Goal: Task Accomplishment & Management: Use online tool/utility

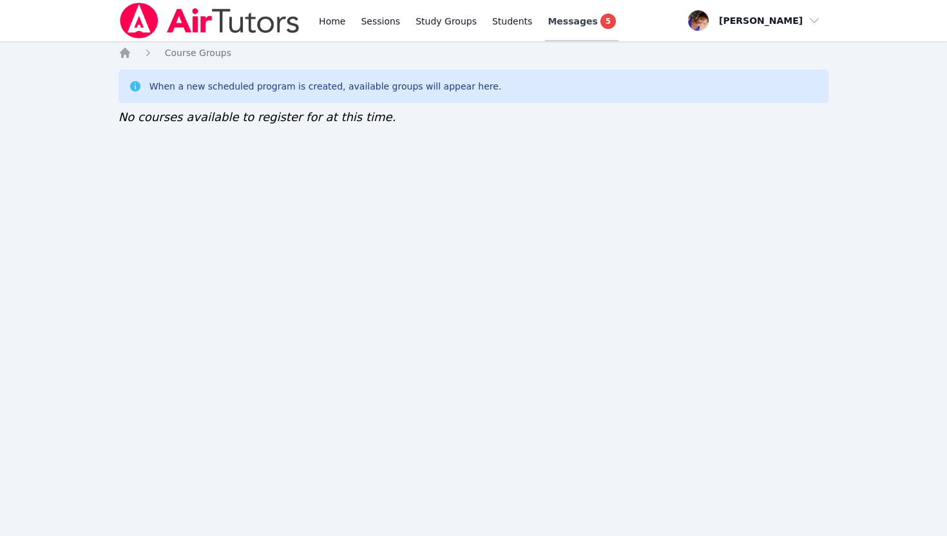
click at [574, 22] on span "Messages" at bounding box center [573, 21] width 50 height 13
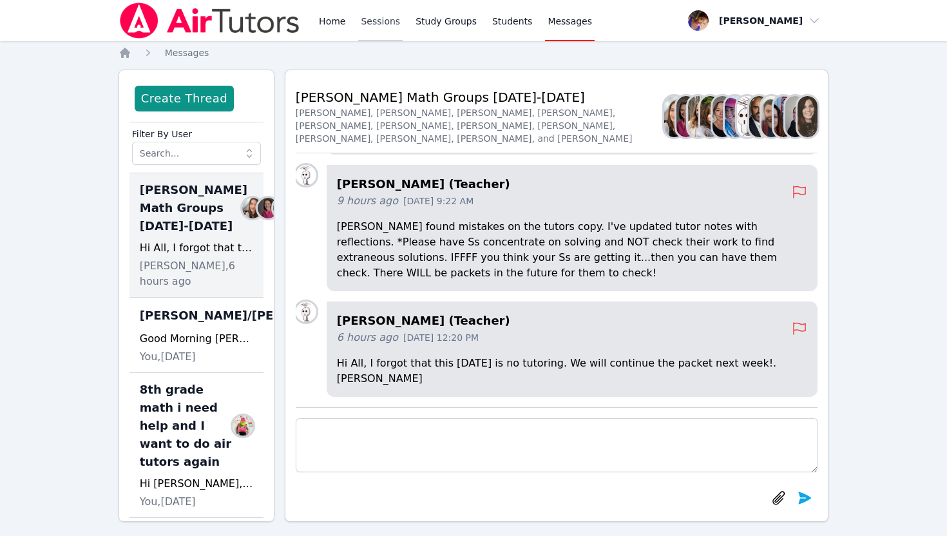
click at [364, 15] on link "Sessions" at bounding box center [380, 20] width 44 height 41
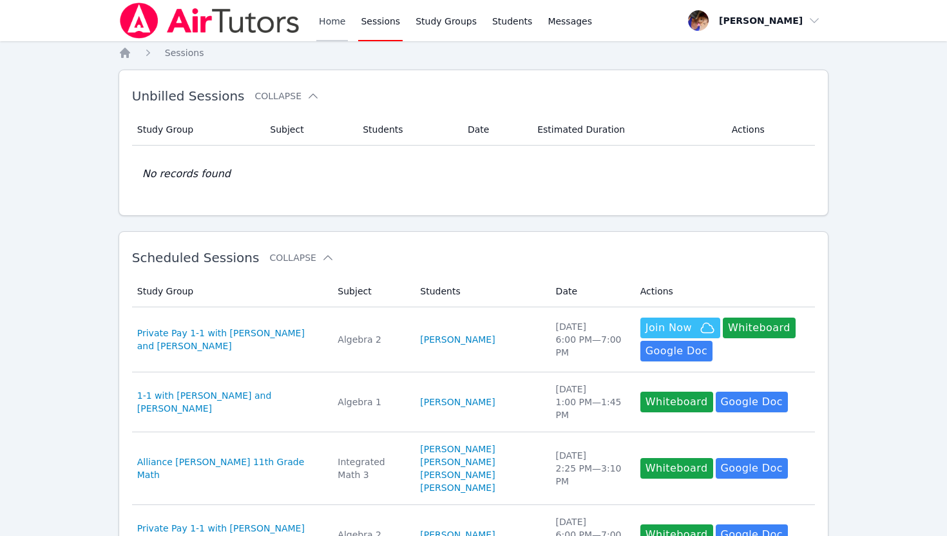
click at [337, 18] on link "Home" at bounding box center [332, 20] width 32 height 41
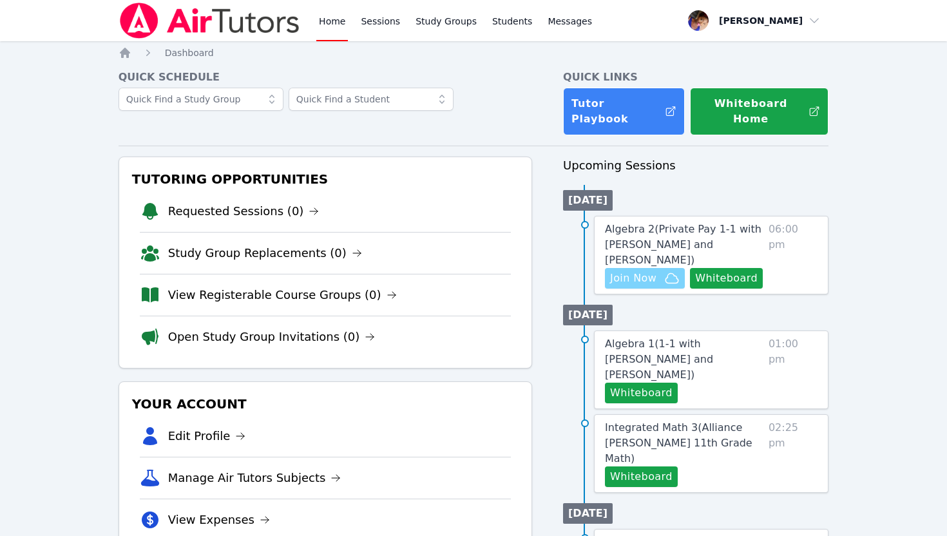
click at [656, 271] on span "Join Now" at bounding box center [645, 278] width 70 height 15
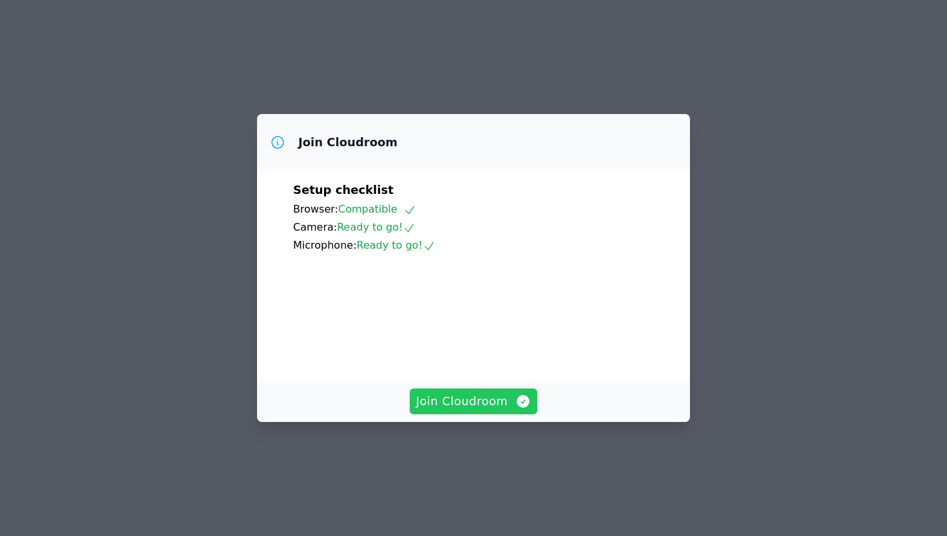
click at [500, 411] on span "Join Cloudroom" at bounding box center [473, 402] width 115 height 18
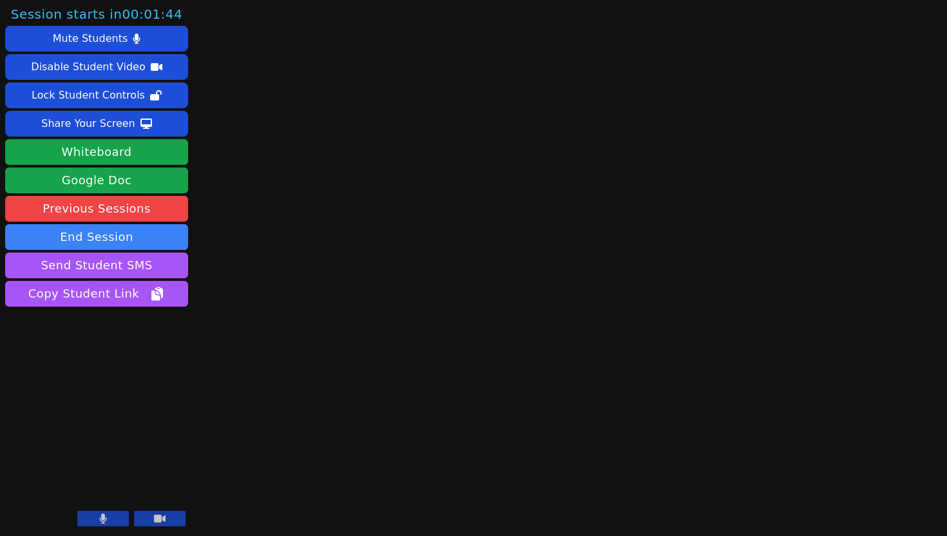
click at [103, 514] on icon at bounding box center [103, 519] width 8 height 10
click at [88, 522] on button at bounding box center [103, 518] width 52 height 15
click at [93, 512] on button at bounding box center [103, 518] width 52 height 15
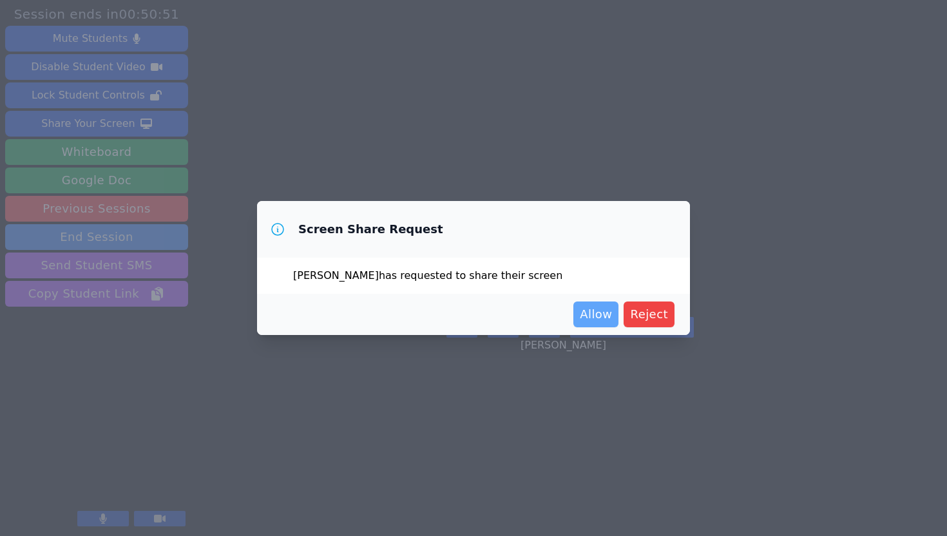
click at [596, 315] on span "Allow" at bounding box center [596, 315] width 32 height 18
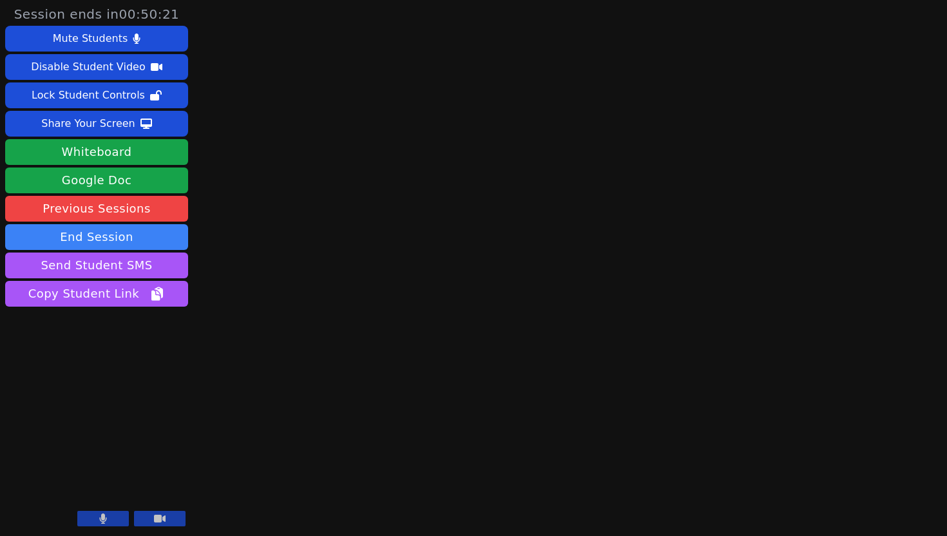
click at [105, 516] on icon at bounding box center [103, 519] width 8 height 10
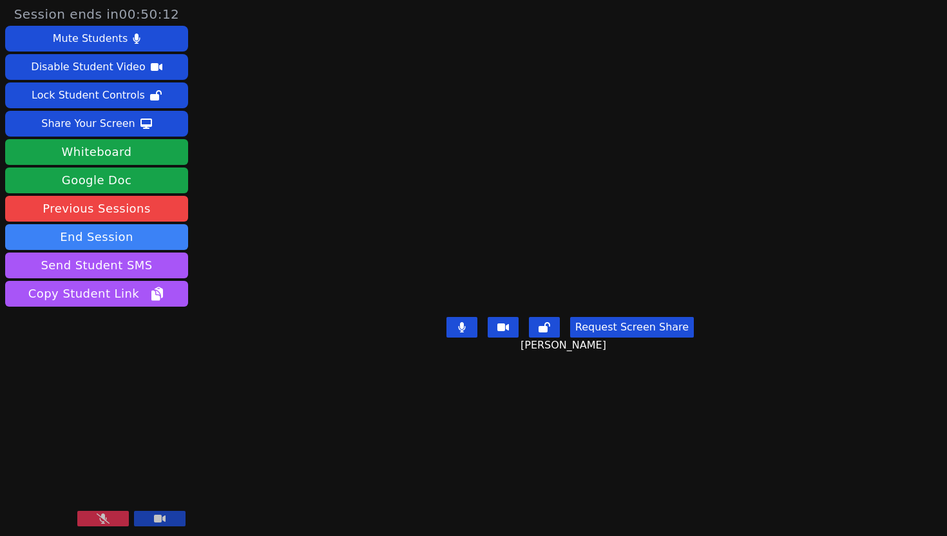
click at [105, 516] on icon at bounding box center [103, 519] width 13 height 10
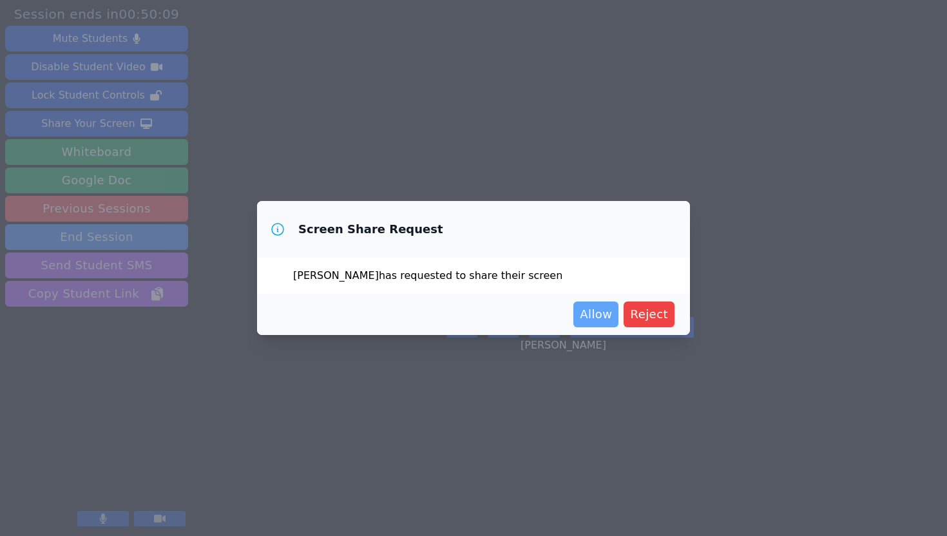
click at [590, 319] on span "Allow" at bounding box center [596, 315] width 32 height 18
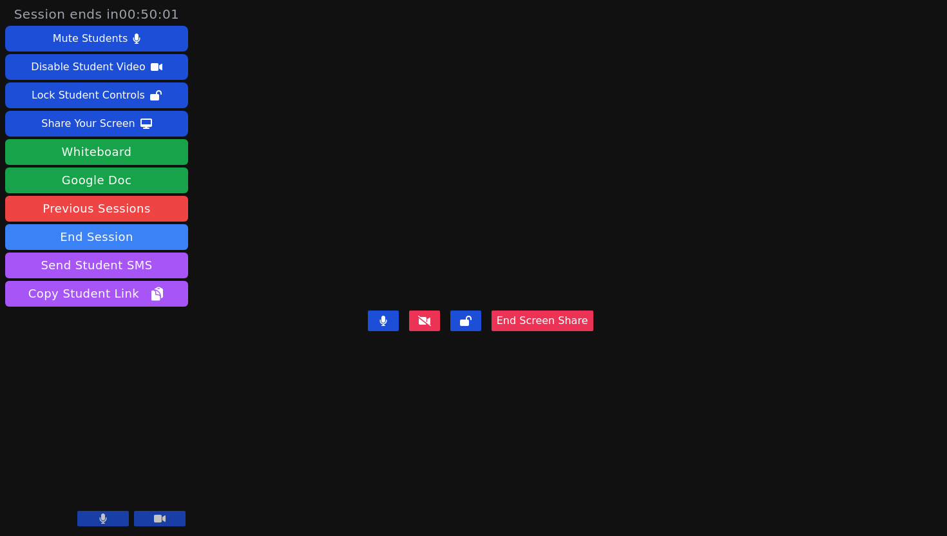
click at [101, 519] on icon at bounding box center [103, 519] width 7 height 10
click at [102, 517] on icon at bounding box center [103, 519] width 13 height 10
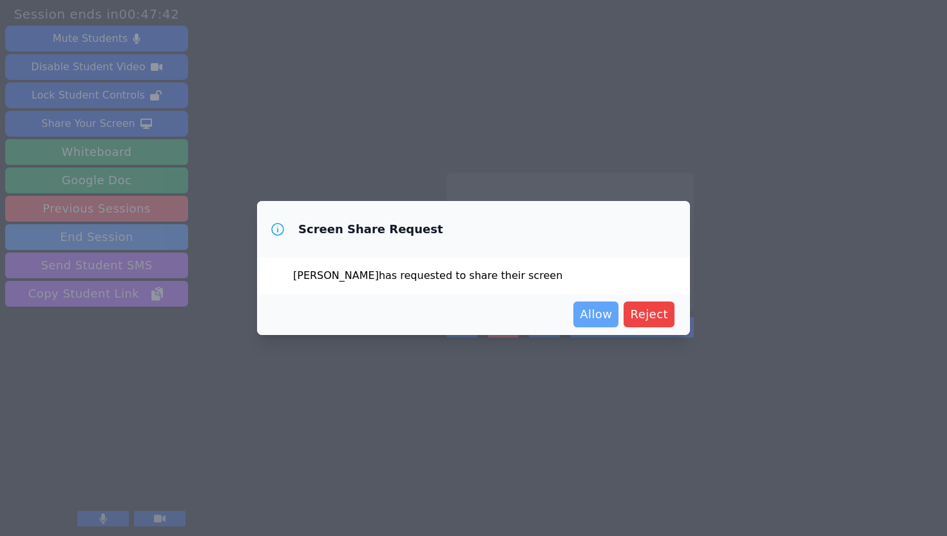
click at [601, 318] on span "Allow" at bounding box center [596, 315] width 32 height 18
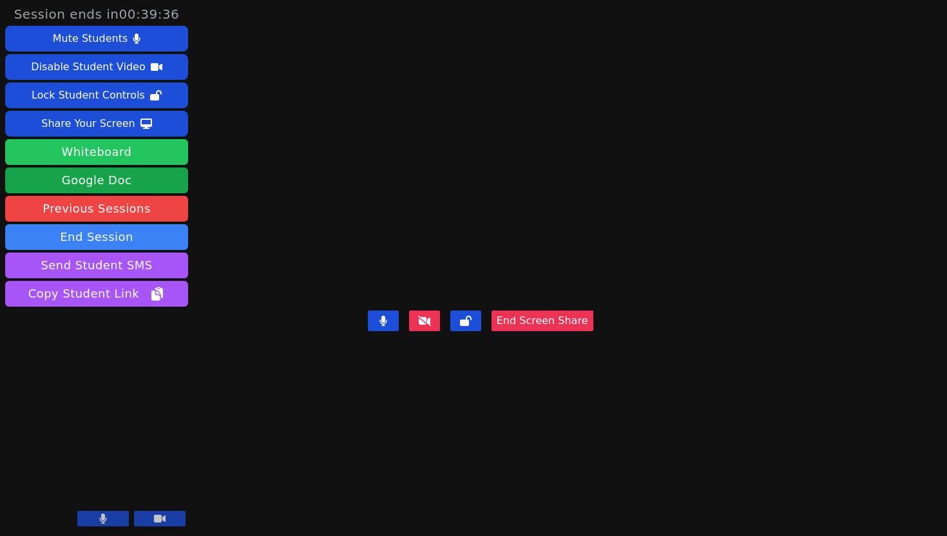
click at [92, 157] on button "Whiteboard" at bounding box center [96, 152] width 183 height 26
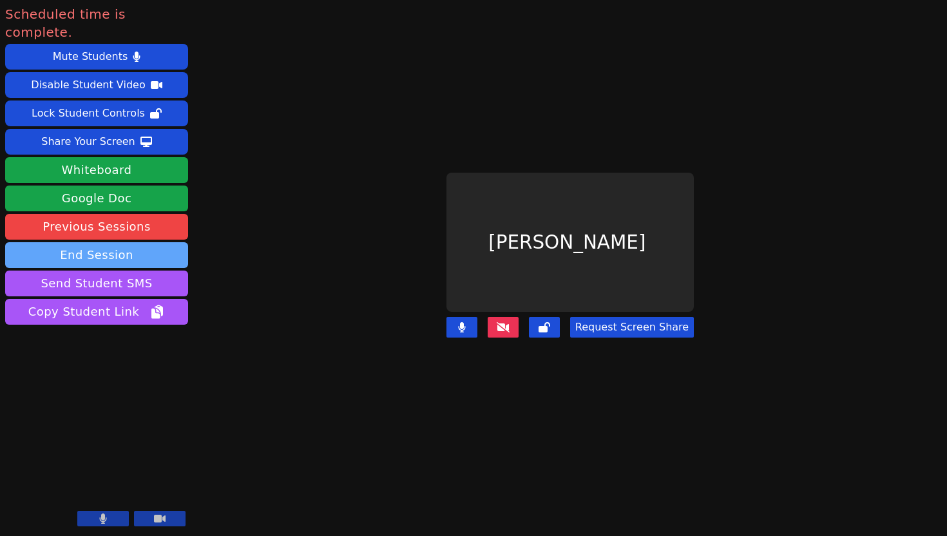
click at [135, 242] on button "End Session" at bounding box center [96, 255] width 183 height 26
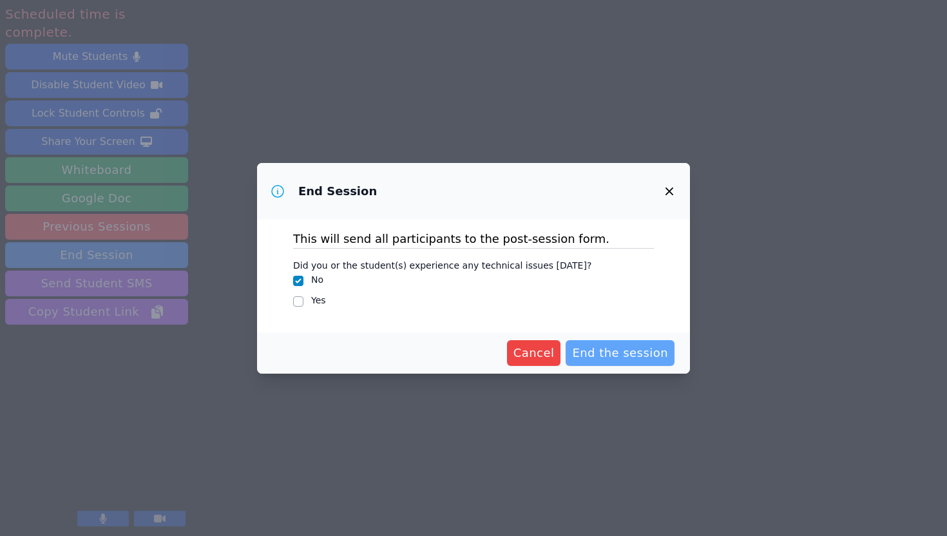
click at [596, 347] on span "End the session" at bounding box center [620, 353] width 96 height 18
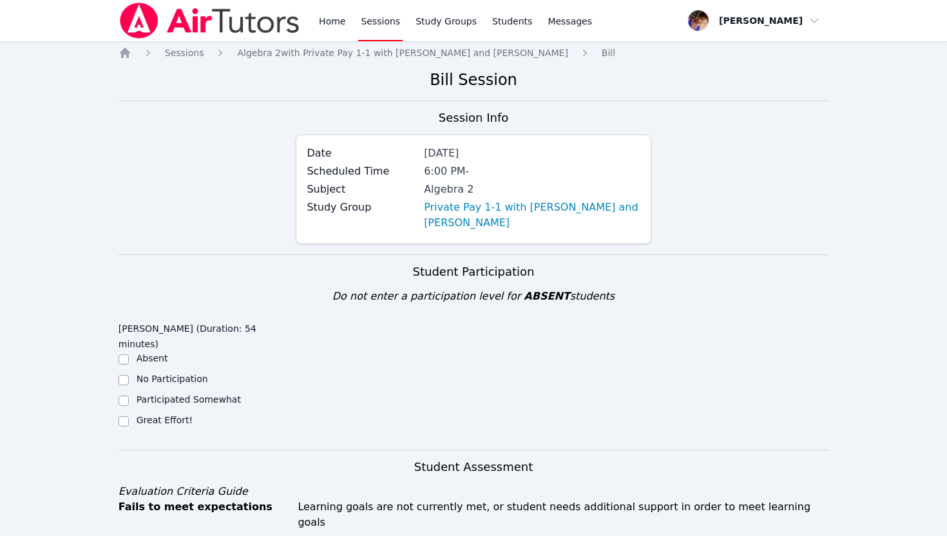
scroll to position [180, 0]
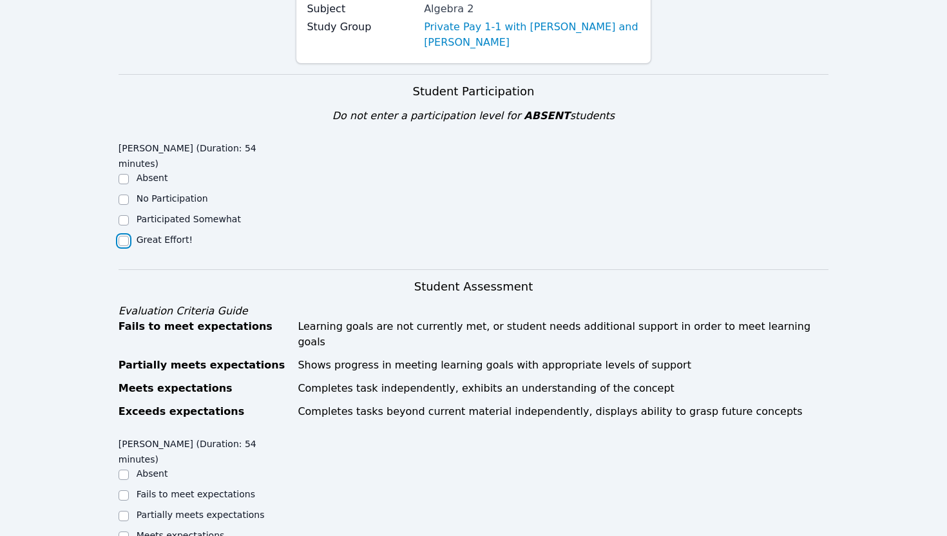
click at [122, 236] on input "Great Effort!" at bounding box center [124, 241] width 10 height 10
checkbox input "true"
click at [125, 532] on input "Meets expectations" at bounding box center [124, 537] width 10 height 10
checkbox input "true"
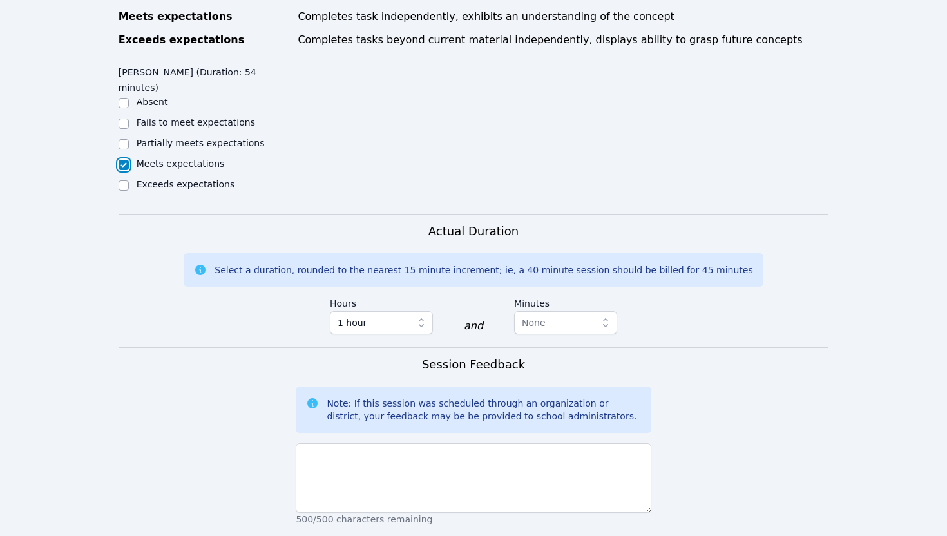
scroll to position [658, 0]
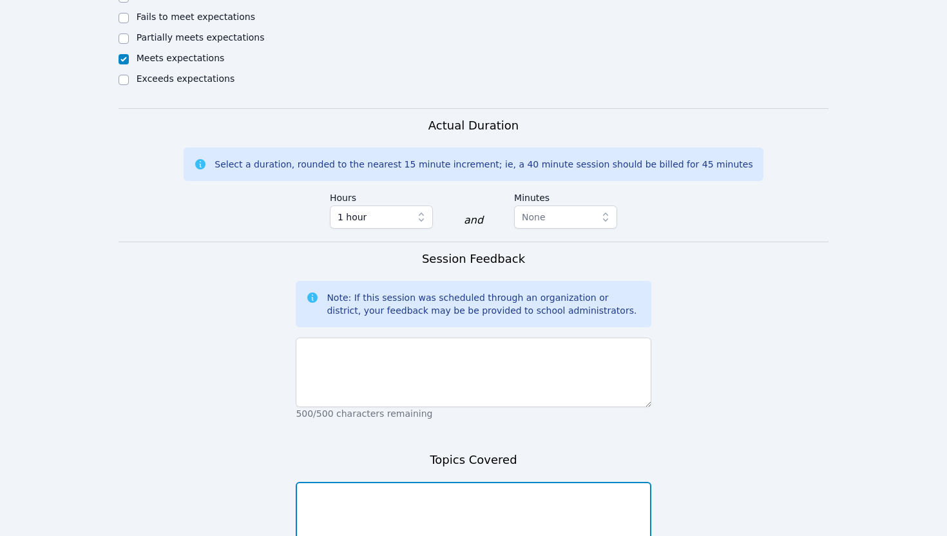
click at [399, 489] on textarea at bounding box center [473, 517] width 355 height 70
type textarea "Scatter plots Slope Intercept form using scatter plots"
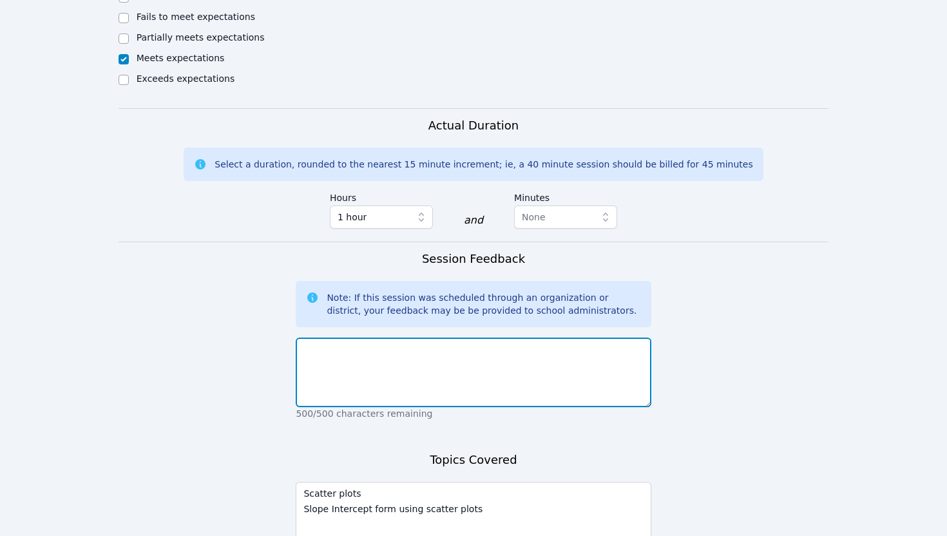
click at [341, 338] on textarea at bounding box center [473, 373] width 355 height 70
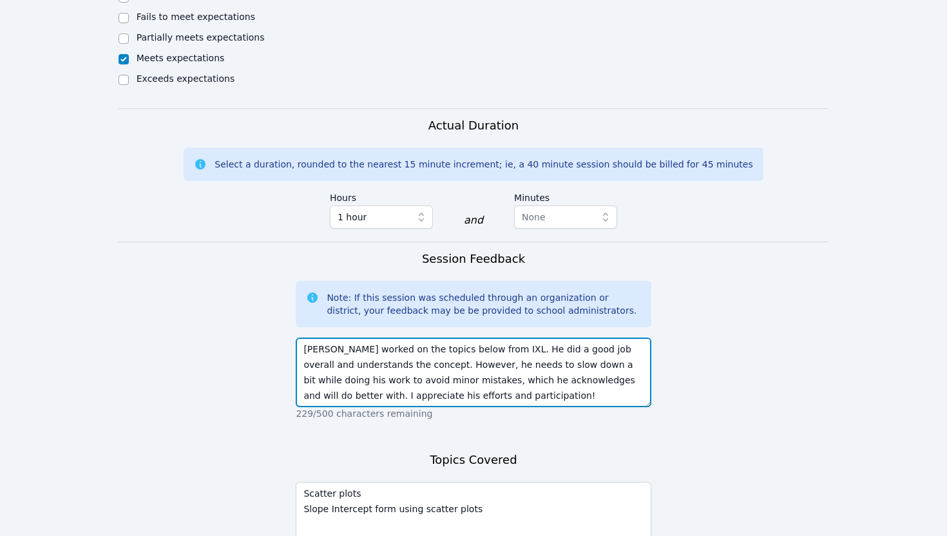
scroll to position [752, 0]
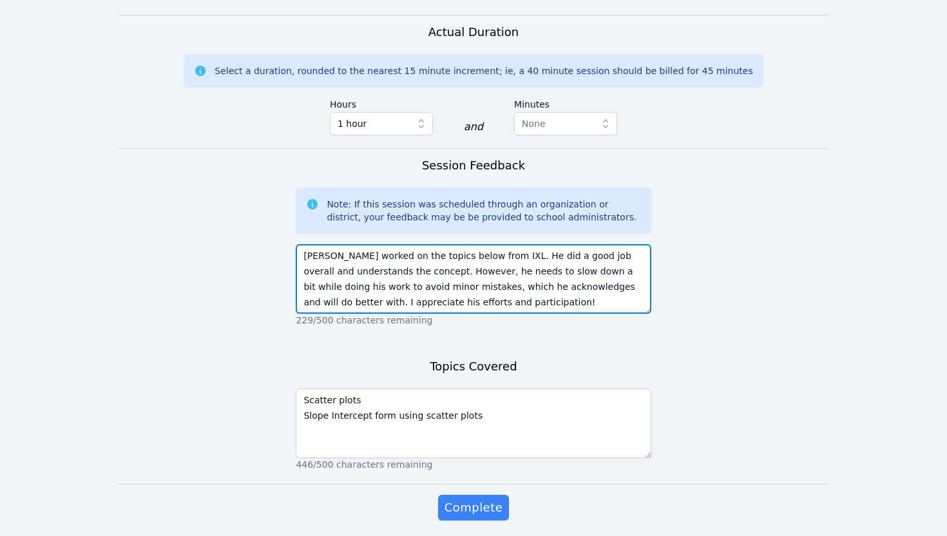
type textarea "Ethan worked on the topics below from IXL. He did a good job overall and unders…"
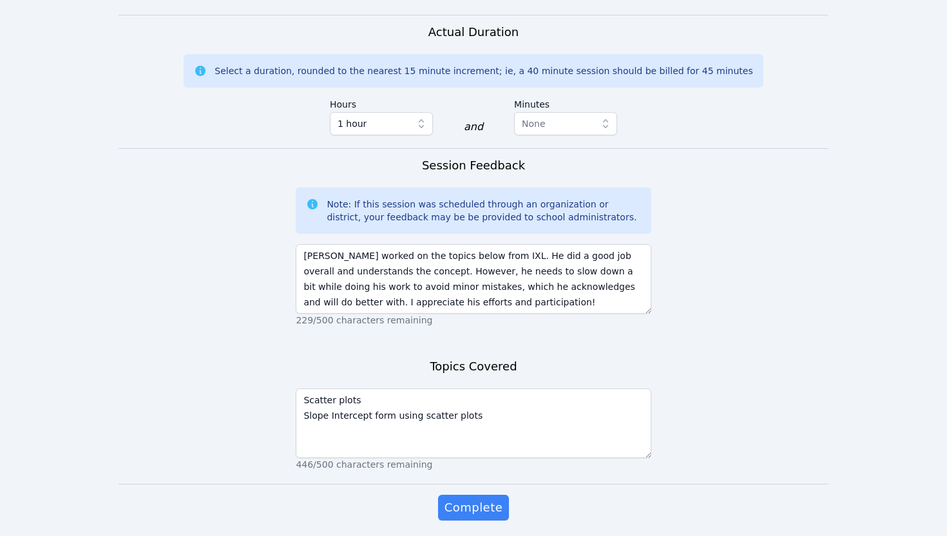
click at [478, 495] on div "Complete" at bounding box center [473, 521] width 355 height 52
click at [470, 499] on span "Complete" at bounding box center [474, 508] width 58 height 18
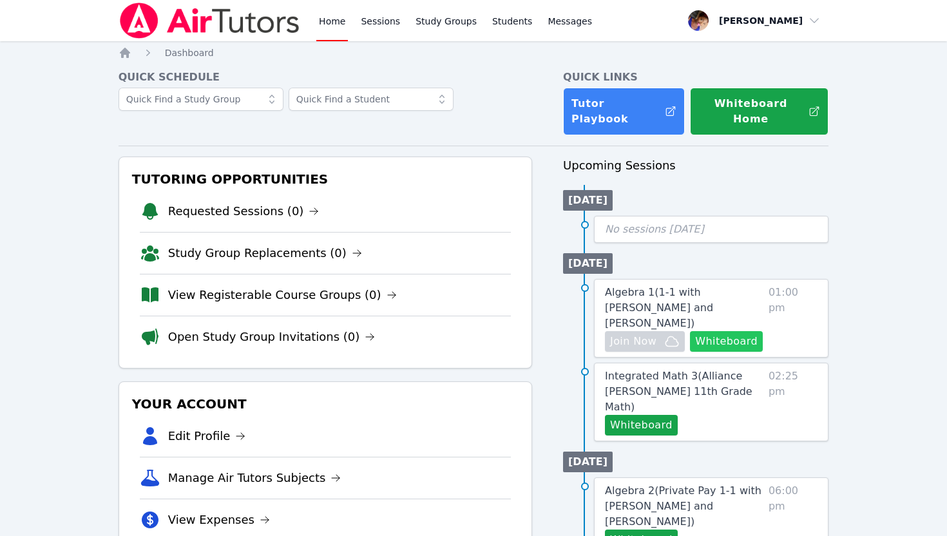
click at [730, 331] on button "Whiteboard" at bounding box center [726, 341] width 73 height 21
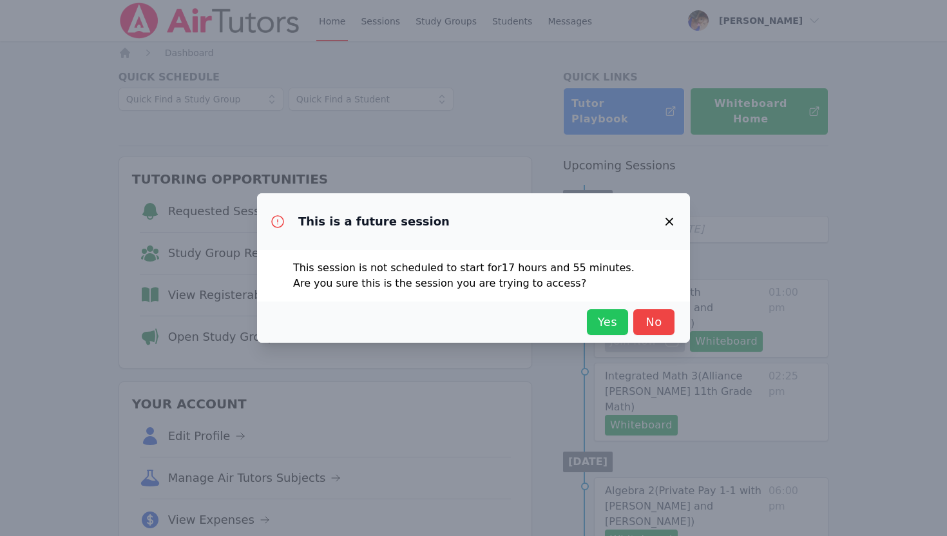
click at [617, 317] on span "Yes" at bounding box center [608, 322] width 28 height 18
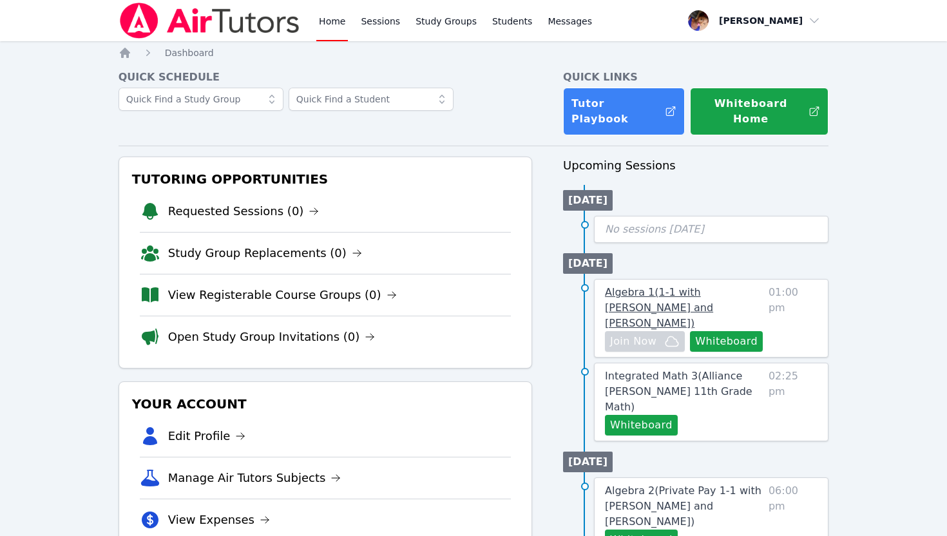
click at [662, 294] on span "Algebra 1 ( 1-1 with HELEN RAMIREZ MARTIN and Alexis Asiama )" at bounding box center [659, 307] width 108 height 43
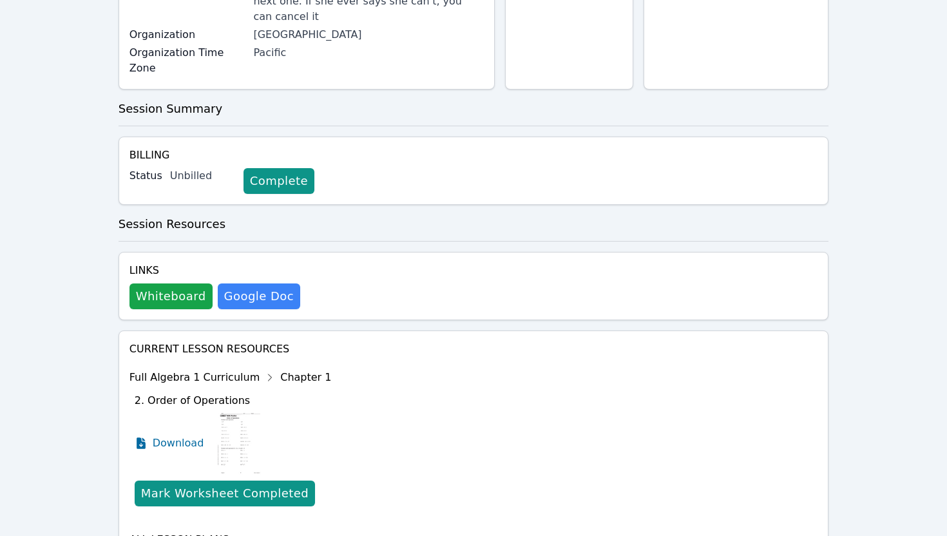
scroll to position [367, 0]
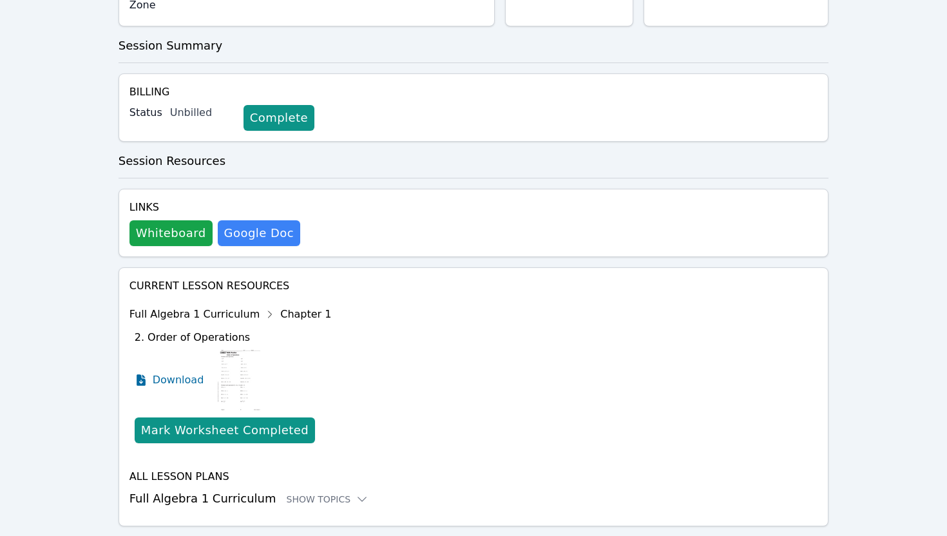
click at [230, 365] on img at bounding box center [239, 380] width 50 height 64
click at [170, 373] on span "Download" at bounding box center [181, 380] width 57 height 15
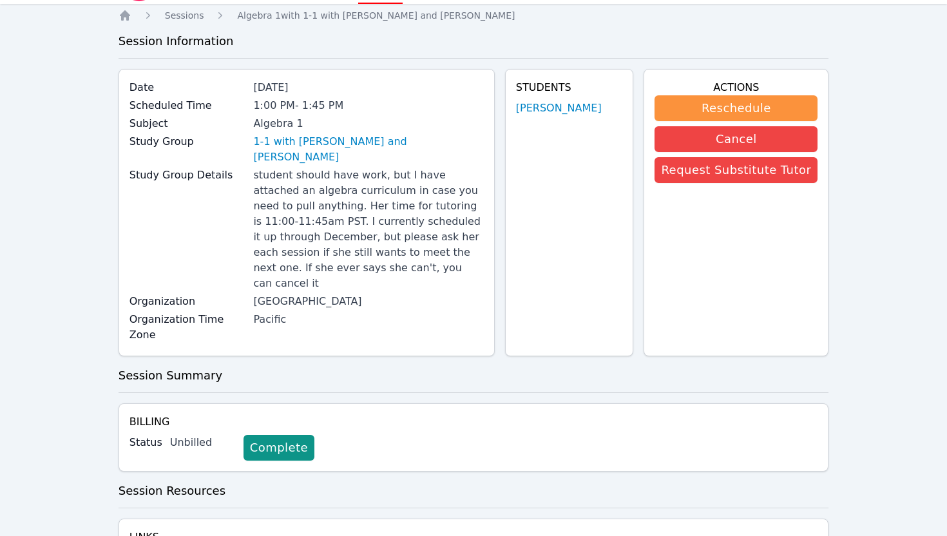
scroll to position [0, 0]
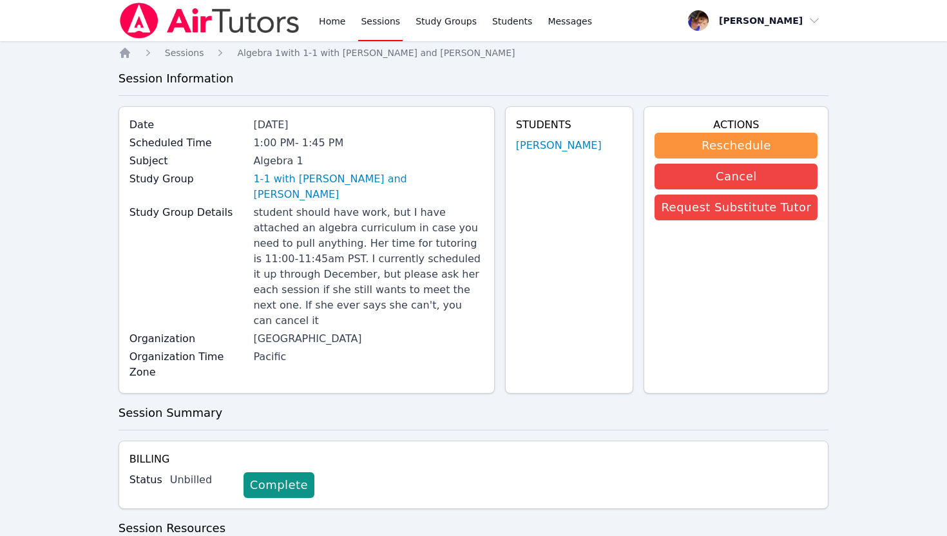
click at [371, 23] on link "Sessions" at bounding box center [380, 20] width 44 height 41
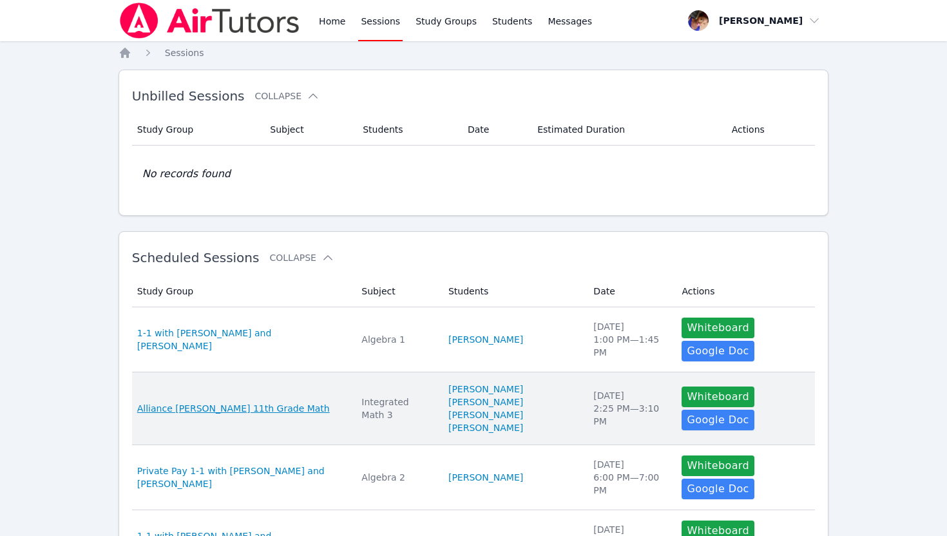
click at [271, 402] on span "Alliance McKinzie 11th Grade Math" at bounding box center [233, 408] width 193 height 13
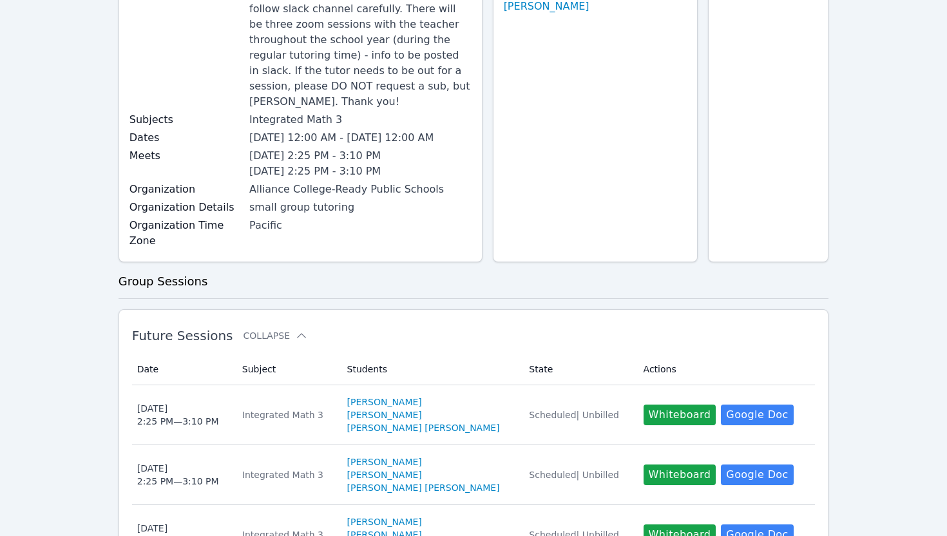
scroll to position [278, 0]
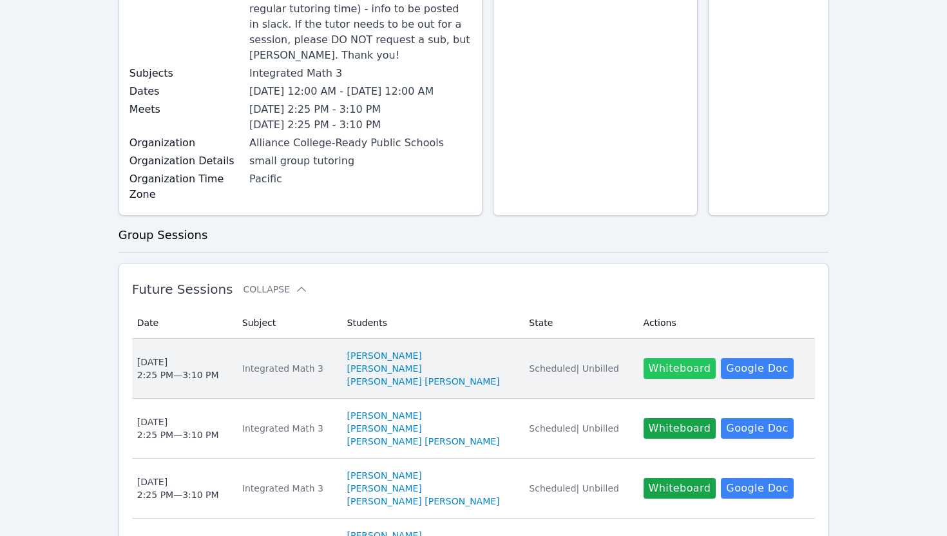
click at [644, 358] on button "Whiteboard" at bounding box center [680, 368] width 73 height 21
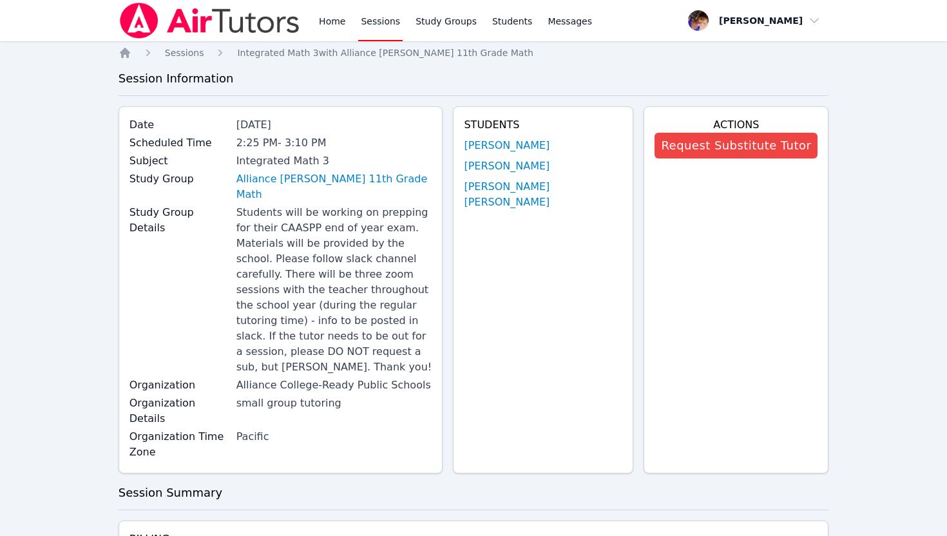
scroll to position [142, 0]
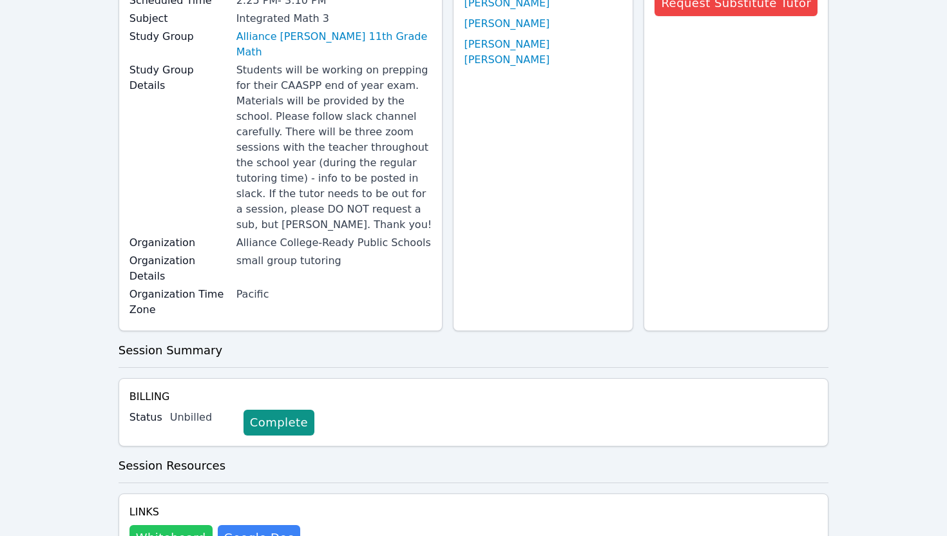
click at [179, 525] on button "Whiteboard" at bounding box center [171, 538] width 83 height 26
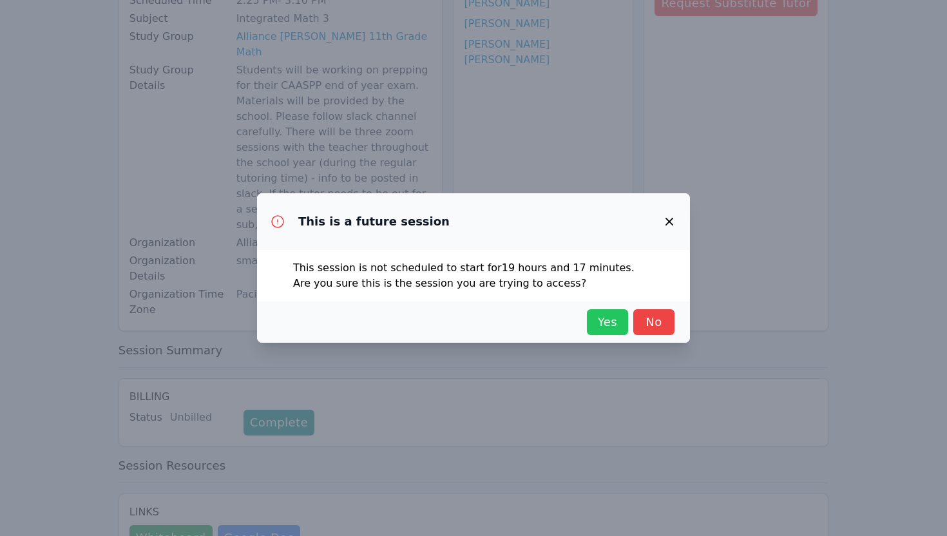
click at [612, 320] on span "Yes" at bounding box center [608, 322] width 28 height 18
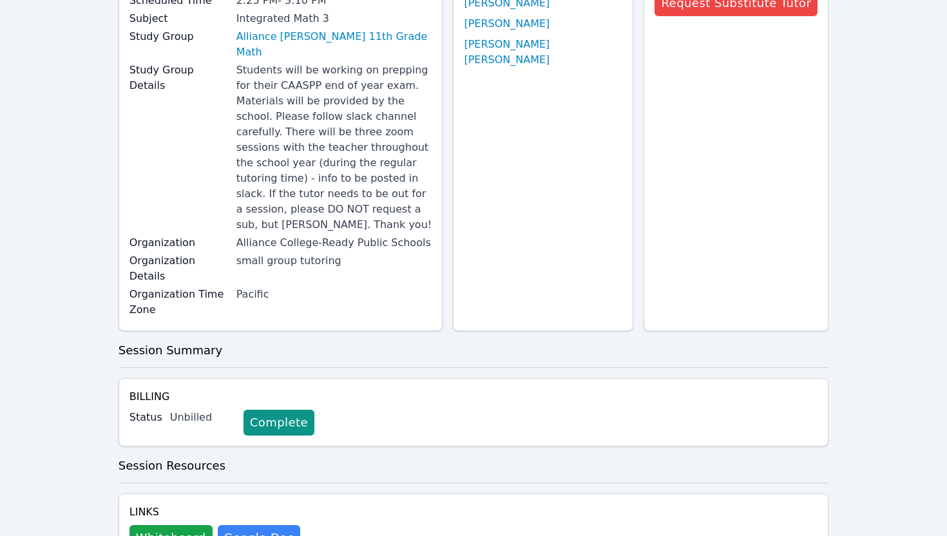
scroll to position [0, 0]
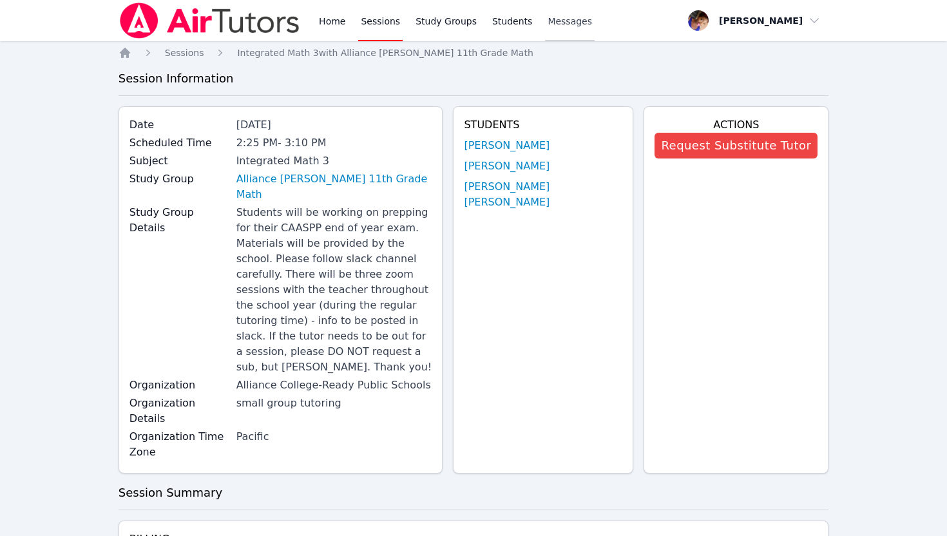
click at [549, 20] on span "Messages" at bounding box center [570, 21] width 44 height 13
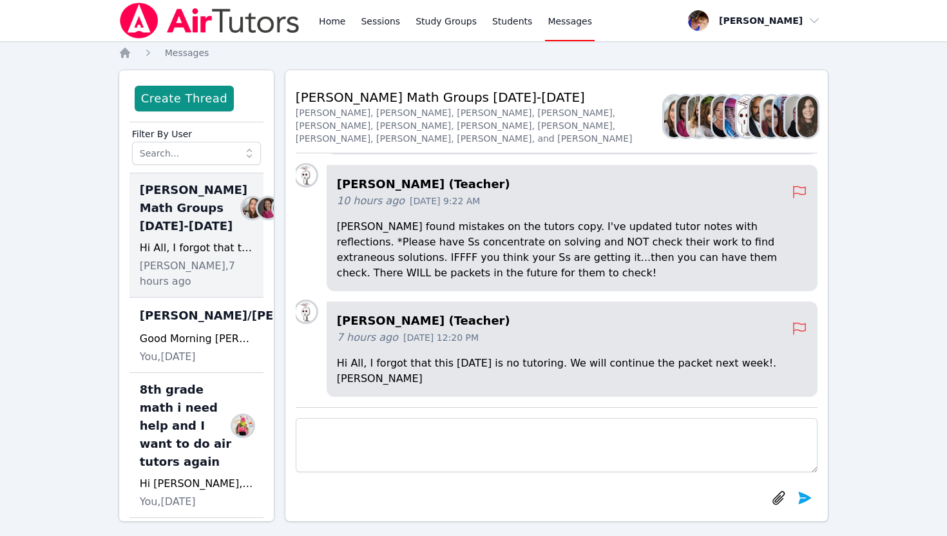
scroll to position [0, 2]
